Goal: Check status: Check status

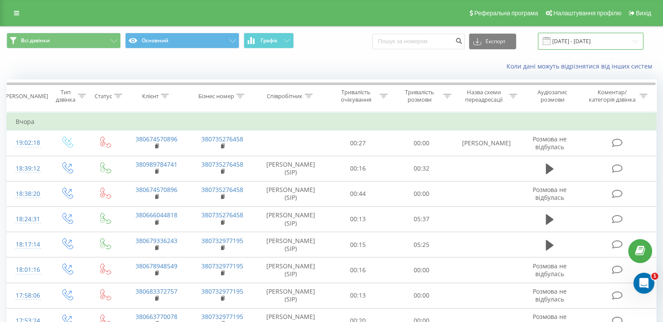
click at [594, 39] on input "19.07.2025 - 19.08.2025" at bounding box center [590, 41] width 105 height 17
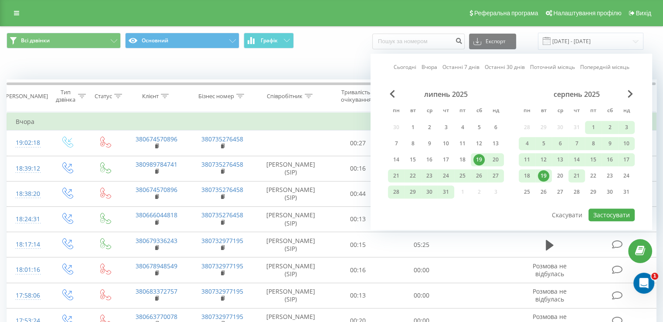
click at [575, 175] on div "21" at bounding box center [576, 175] width 11 height 11
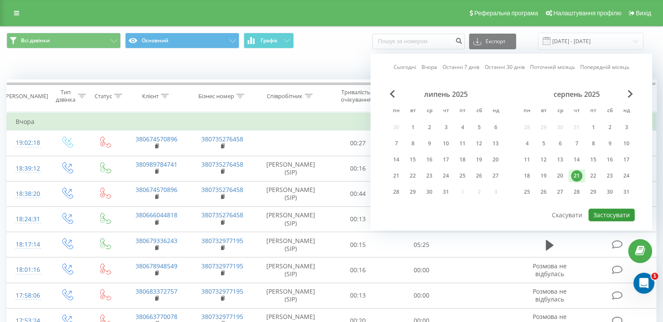
click at [601, 212] on button "Застосувати" at bounding box center [611, 214] width 46 height 13
type input "[DATE] - [DATE]"
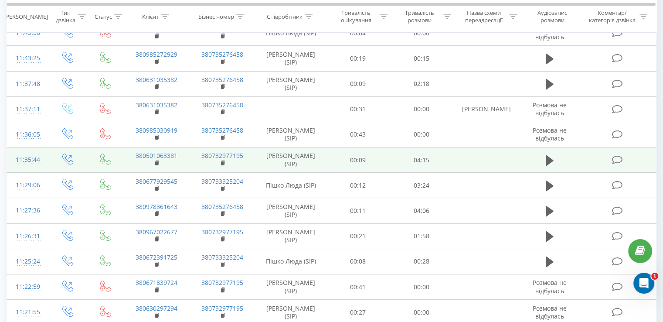
scroll to position [255, 0]
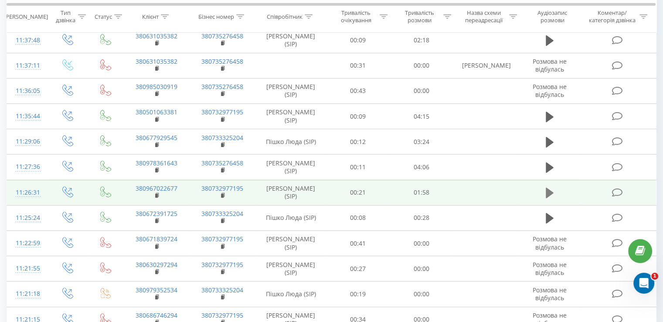
click at [547, 190] on icon at bounding box center [550, 192] width 8 height 10
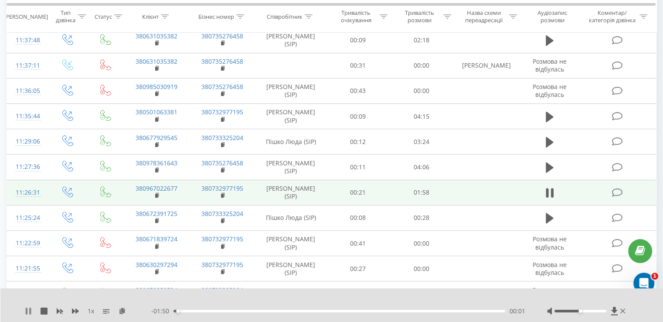
click at [28, 308] on icon at bounding box center [28, 310] width 7 height 7
click at [612, 308] on icon at bounding box center [614, 310] width 7 height 8
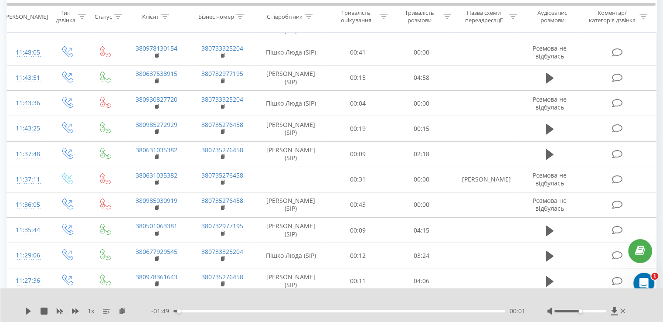
scroll to position [37, 0]
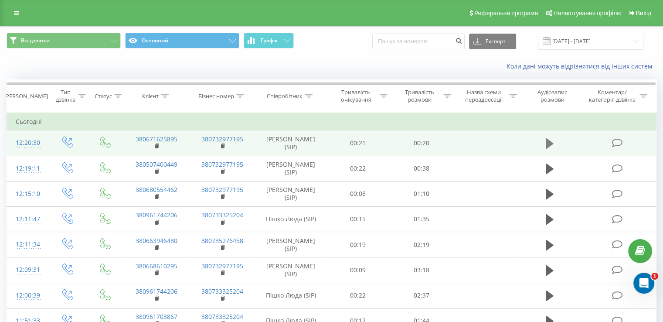
click at [549, 142] on icon at bounding box center [550, 143] width 8 height 10
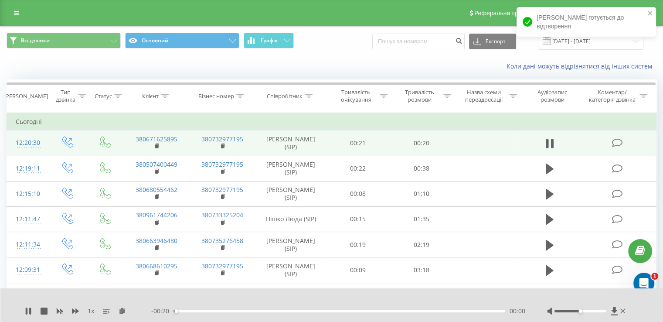
click at [262, 311] on div "00:00" at bounding box center [339, 310] width 332 height 3
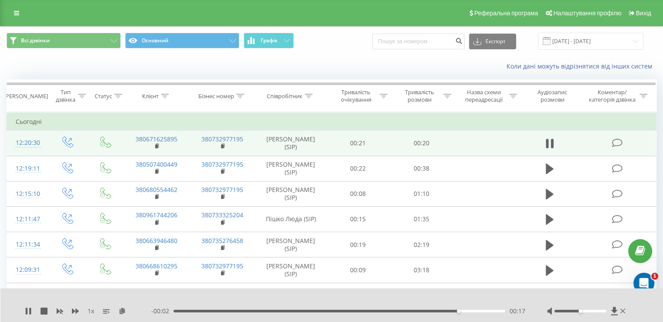
click at [357, 309] on div "- 00:02 00:17 00:17" at bounding box center [338, 310] width 374 height 9
click at [346, 311] on div "00:20" at bounding box center [338, 310] width 334 height 3
click at [27, 311] on icon at bounding box center [28, 310] width 5 height 7
click at [356, 312] on div "00:14" at bounding box center [339, 310] width 332 height 3
click at [26, 314] on div "1 x" at bounding box center [88, 310] width 126 height 9
